Goal: Check status: Check status

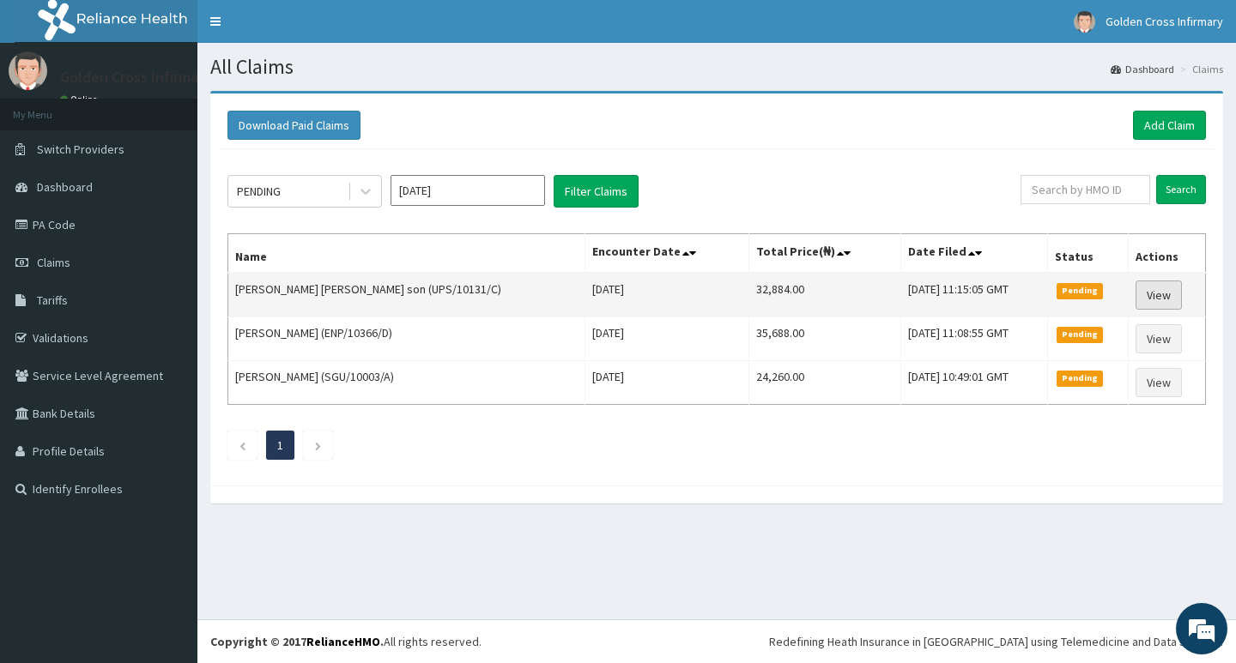
click at [1153, 295] on link "View" at bounding box center [1158, 295] width 46 height 29
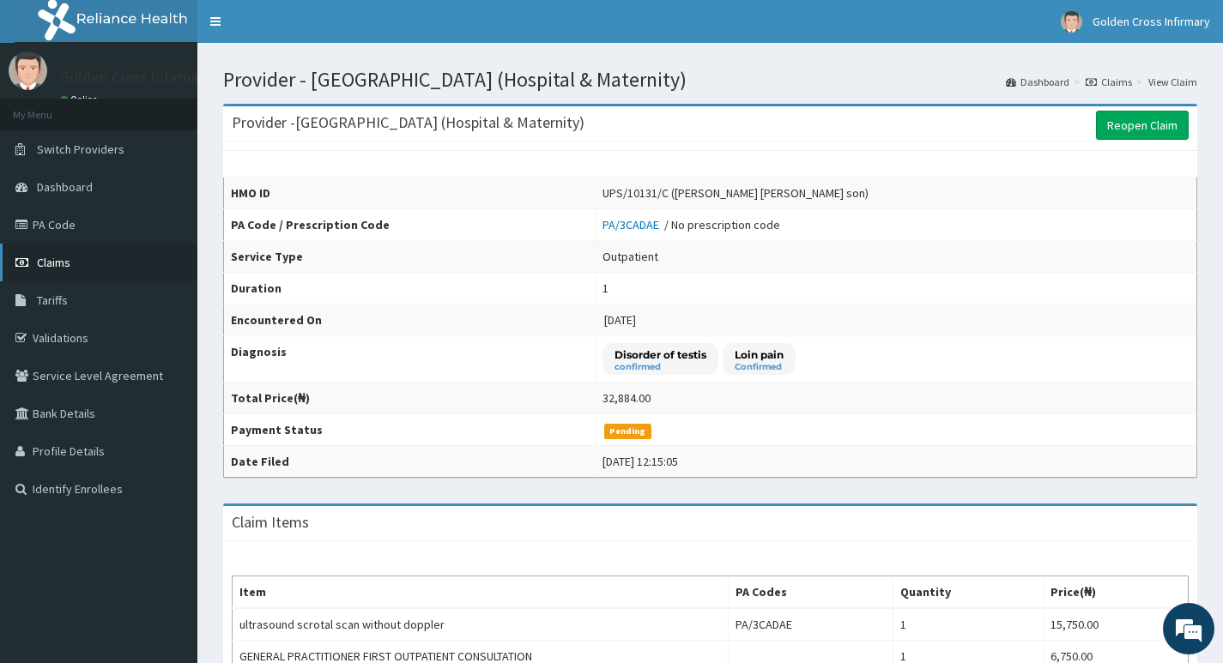
click at [54, 269] on span "Claims" at bounding box center [53, 262] width 33 height 15
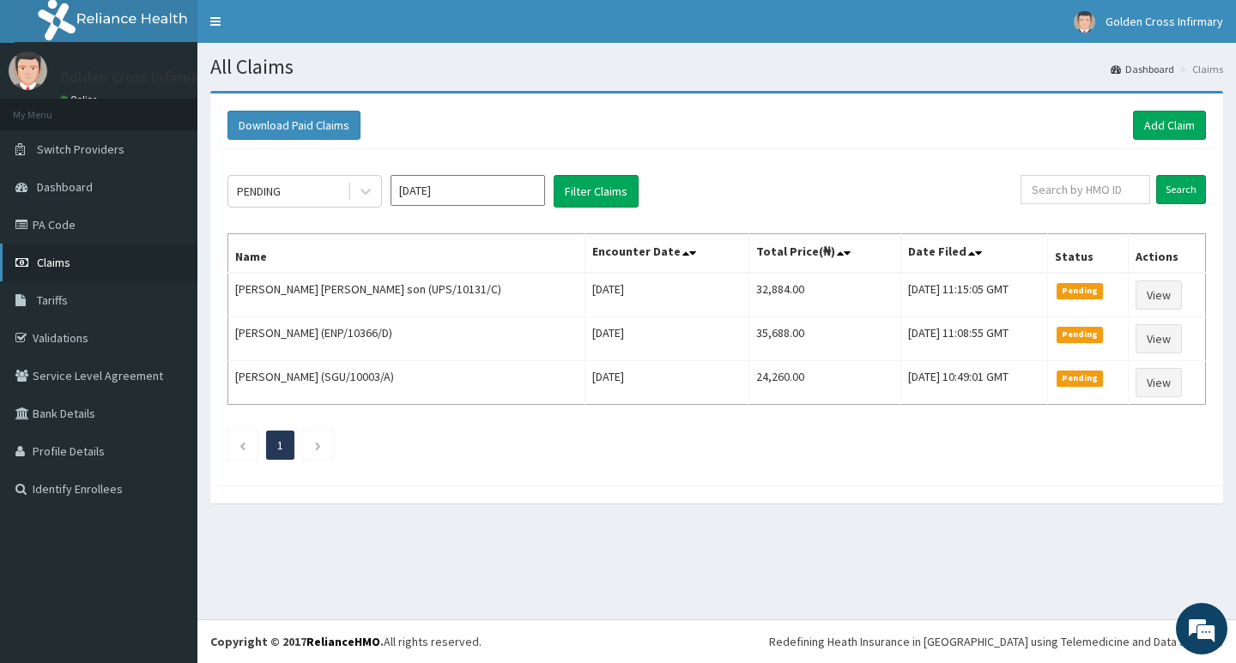
click at [86, 267] on link "Claims" at bounding box center [98, 263] width 197 height 38
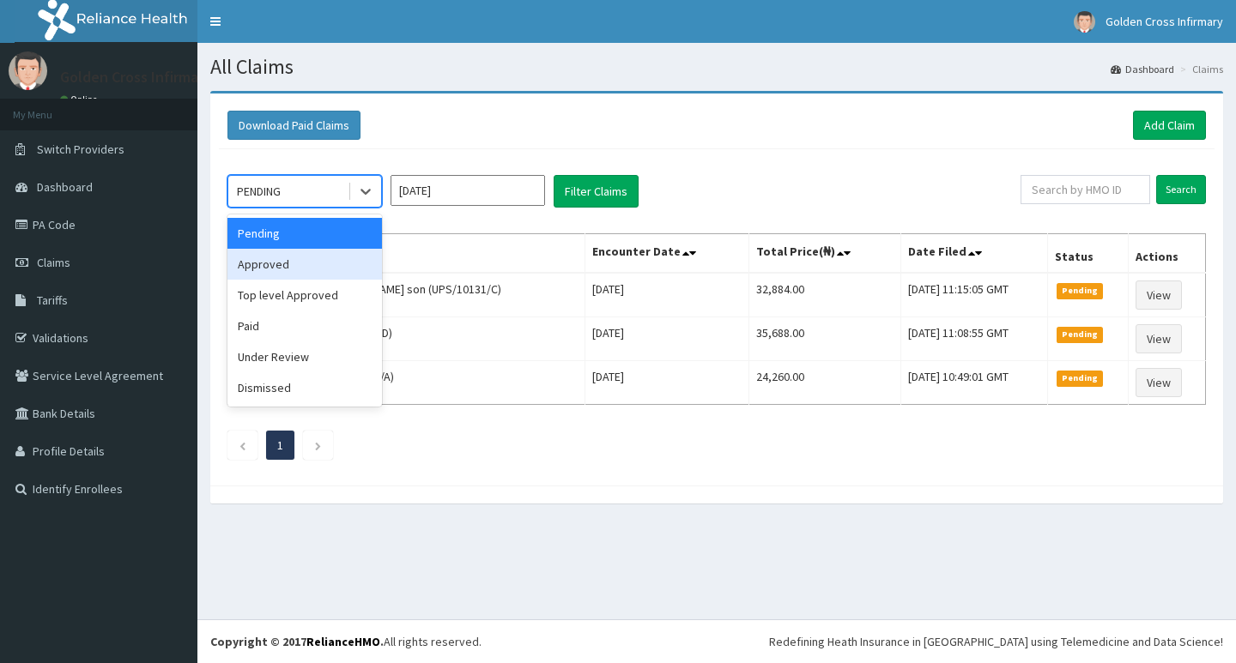
click at [286, 259] on div "Approved" at bounding box center [304, 264] width 154 height 31
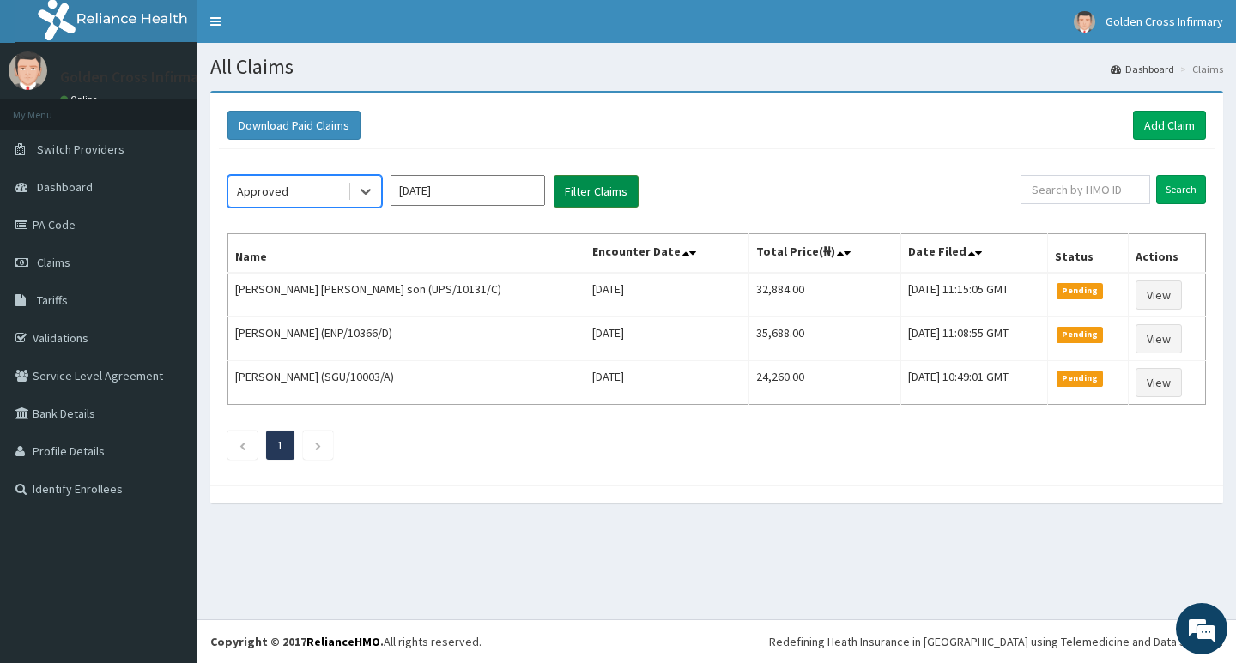
click at [584, 198] on button "Filter Claims" at bounding box center [595, 191] width 85 height 33
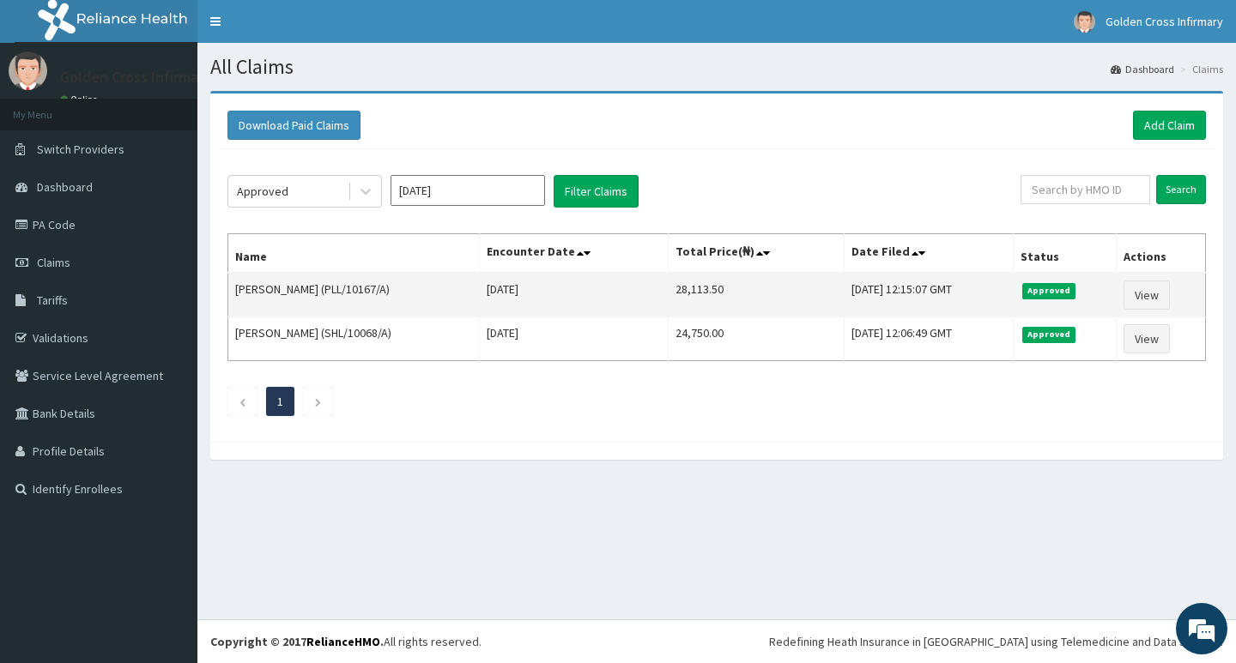
click at [452, 290] on td "KINGSLEY AZUBUIKE (PLL/10167/A)" at bounding box center [353, 295] width 251 height 45
click at [318, 282] on td "KINGSLEY AZUBUIKE (PLL/10167/A)" at bounding box center [353, 295] width 251 height 45
click at [263, 297] on td "KINGSLEY AZUBUIKE (PLL/10167/A)" at bounding box center [353, 295] width 251 height 45
click at [889, 287] on td "Thu, 11 Sep 2025 12:15:07 GMT" at bounding box center [927, 295] width 169 height 45
click at [1069, 287] on span "Approved" at bounding box center [1049, 290] width 54 height 15
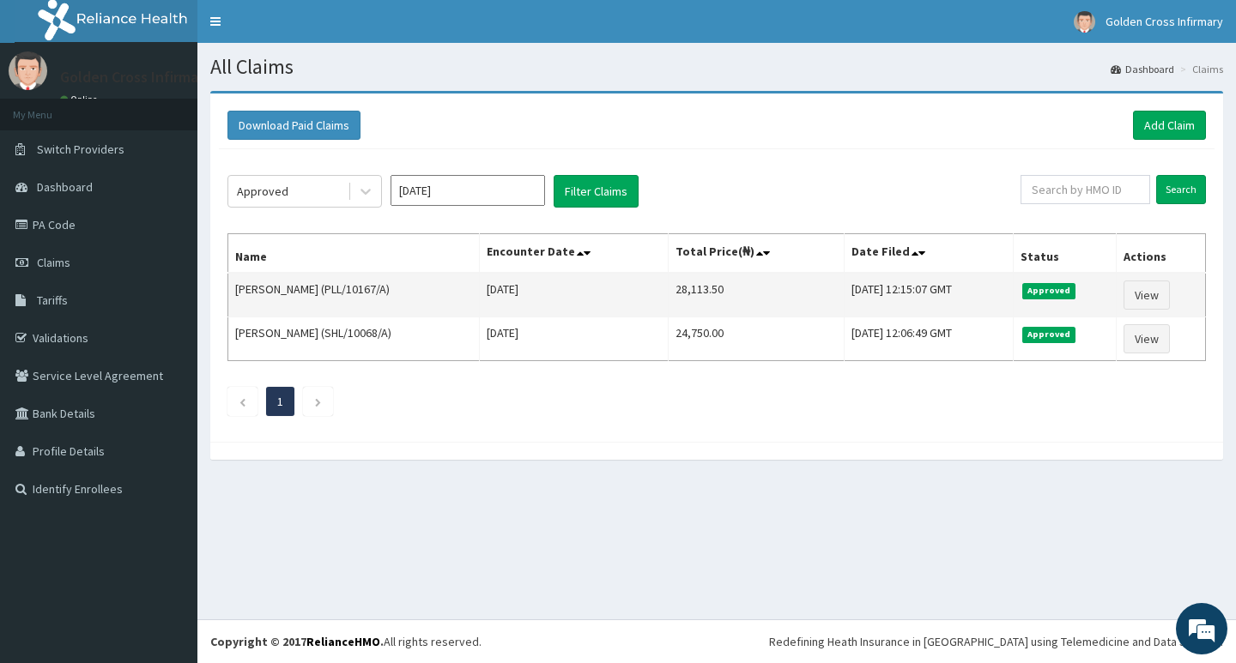
click at [450, 299] on td "KINGSLEY AZUBUIKE (PLL/10167/A)" at bounding box center [353, 295] width 251 height 45
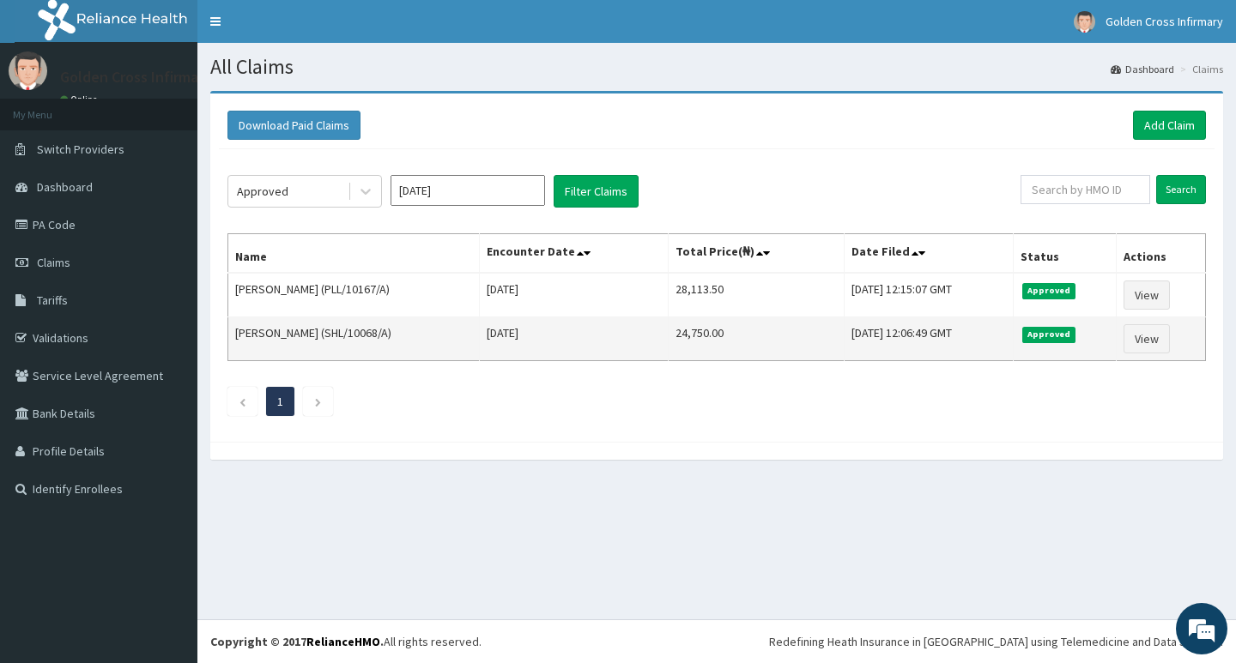
click at [420, 328] on td "Priscilla Ozoekwe (SHL/10068/A)" at bounding box center [353, 339] width 251 height 44
click at [801, 339] on td "24,750.00" at bounding box center [755, 339] width 175 height 44
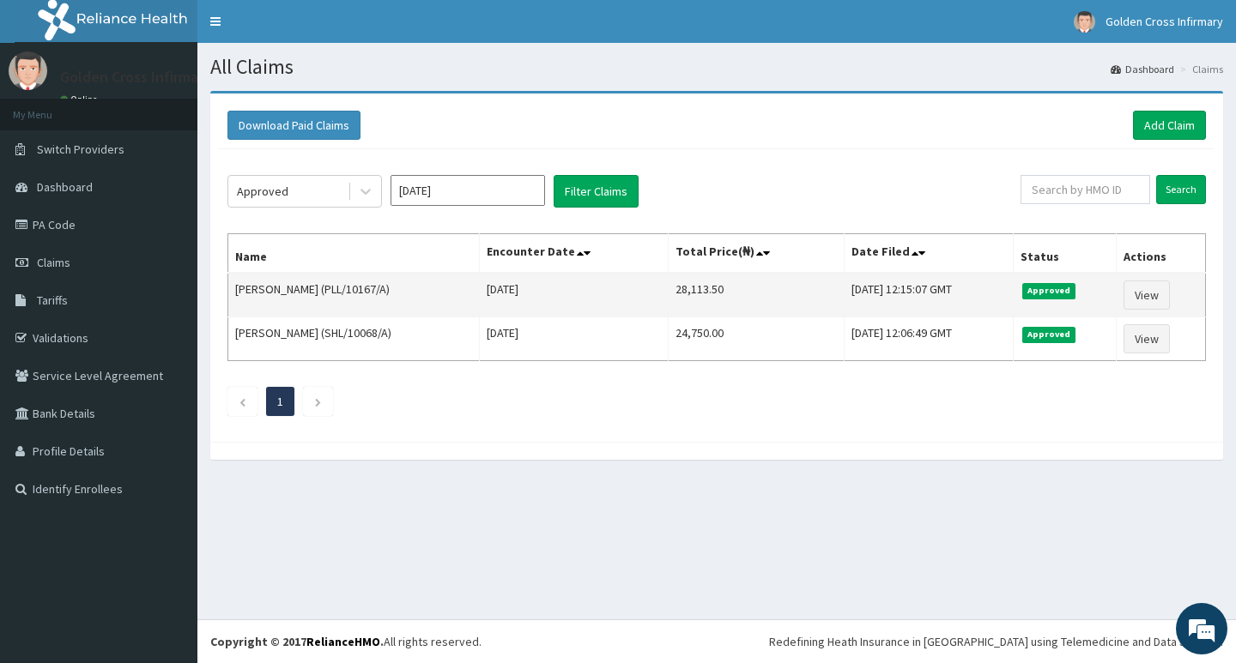
click at [989, 311] on td "Thu, 11 Sep 2025 12:15:07 GMT" at bounding box center [927, 295] width 169 height 45
click at [1148, 294] on link "View" at bounding box center [1146, 295] width 46 height 29
